Goal: Information Seeking & Learning: Learn about a topic

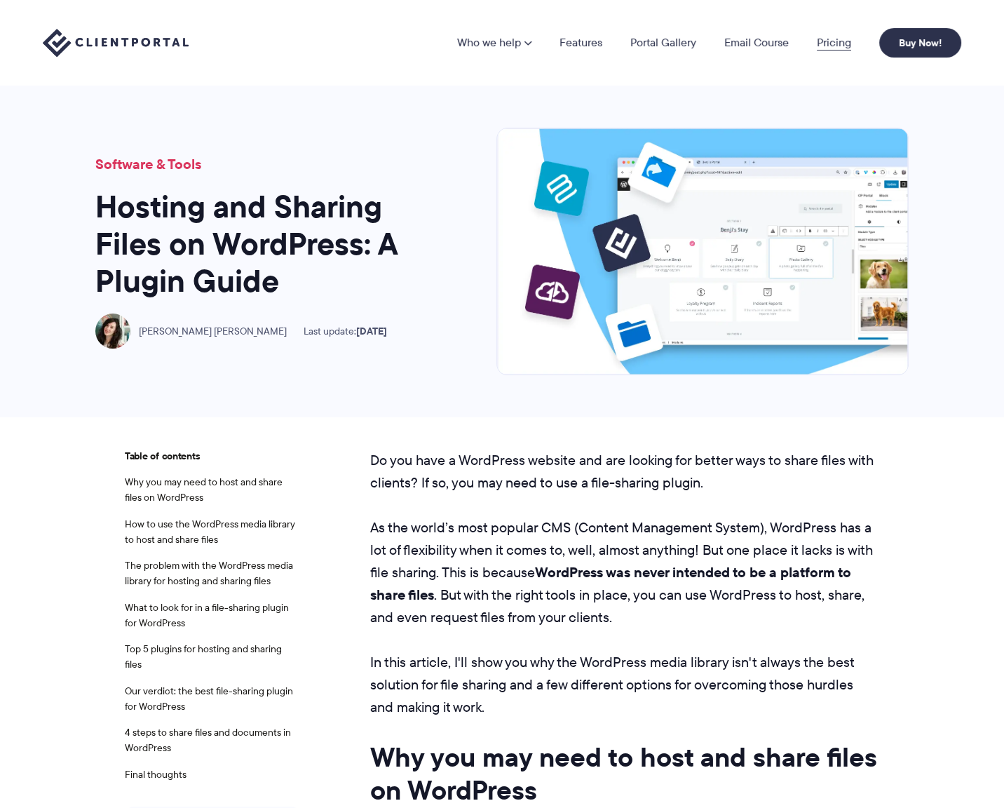
click at [837, 41] on link "Pricing" at bounding box center [834, 42] width 34 height 11
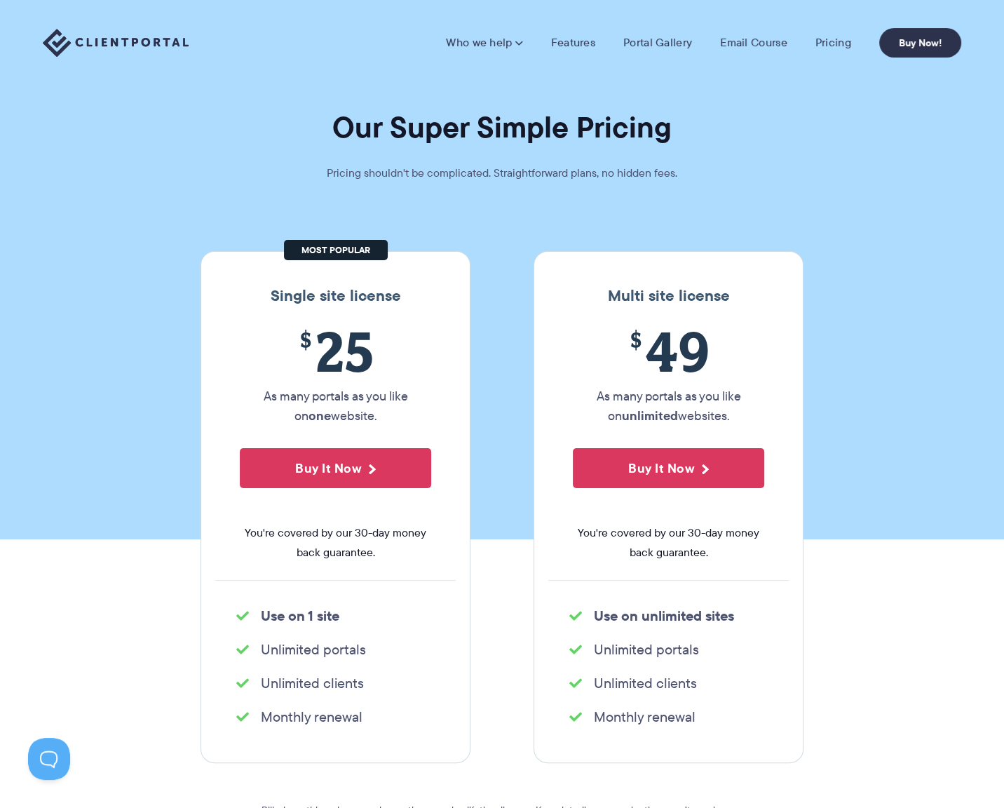
click at [895, 377] on section "Our Super Simple Pricing Pricing shouldn't be complicated. Straightforward plan…" at bounding box center [502, 269] width 1004 height 538
click at [916, 288] on section "Our Super Simple Pricing Pricing shouldn't be complicated. Straightforward plan…" at bounding box center [502, 269] width 1004 height 538
